Goal: Find specific page/section: Find specific page/section

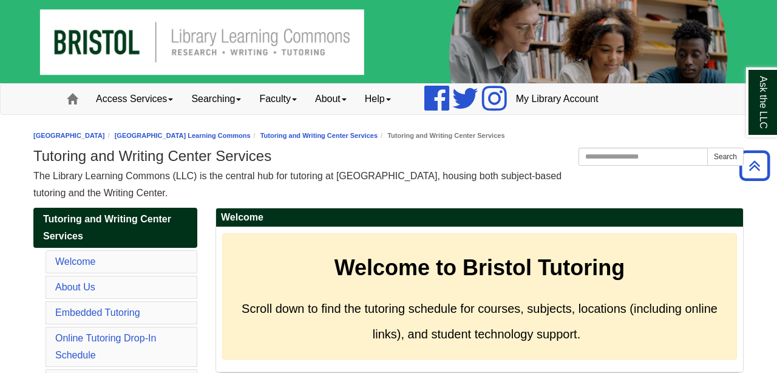
scroll to position [4704, 0]
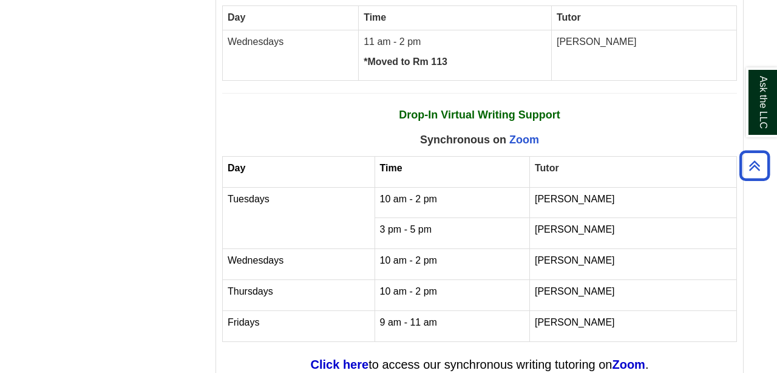
click at [375, 280] on td "Thursdays" at bounding box center [299, 295] width 152 height 31
click at [295, 280] on td "Thursdays" at bounding box center [299, 295] width 152 height 31
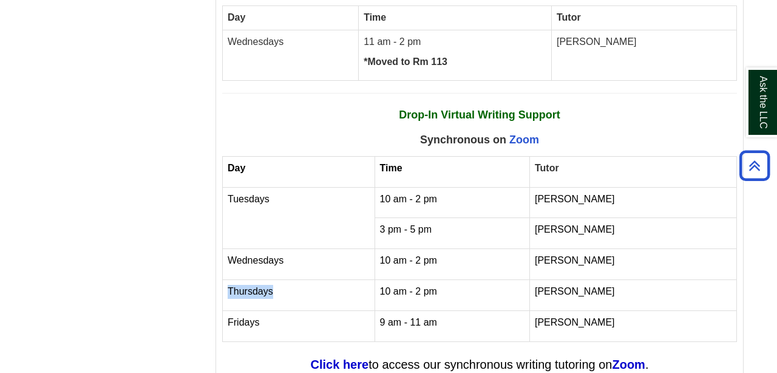
click at [295, 280] on td "Thursdays" at bounding box center [299, 295] width 152 height 31
click at [241, 286] on span "Thursdays" at bounding box center [251, 291] width 46 height 10
click at [276, 285] on p "Thursdays" at bounding box center [299, 292] width 142 height 14
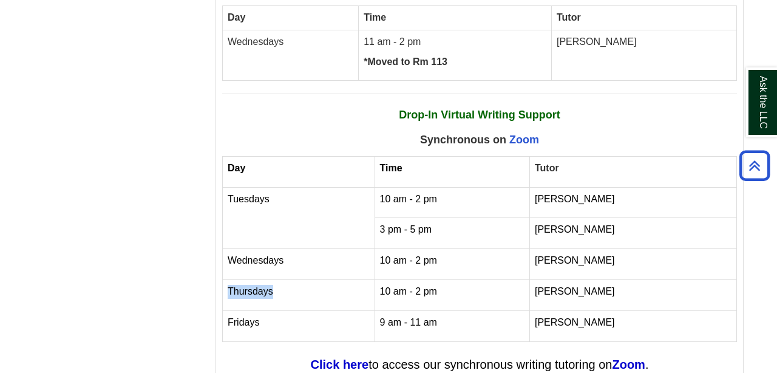
click at [276, 285] on p "Thursdays" at bounding box center [299, 292] width 142 height 14
click at [470, 316] on p "9 am - 11 am" at bounding box center [452, 323] width 145 height 14
click at [341, 358] on strong "Click here" at bounding box center [340, 364] width 58 height 13
